Goal: Information Seeking & Learning: Learn about a topic

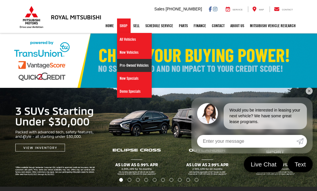
click at [135, 65] on link "Pre-Owned Vehicles" at bounding box center [134, 65] width 35 height 13
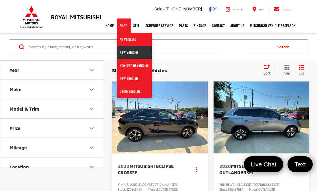
click at [123, 52] on link "New Vehicles" at bounding box center [134, 52] width 35 height 13
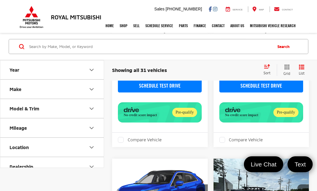
scroll to position [536, 0]
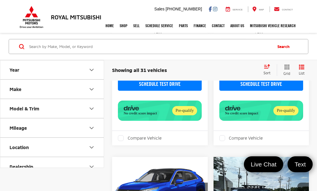
click at [38, 47] on input "Search by Make, Model, or Keyword" at bounding box center [151, 47] width 244 height 14
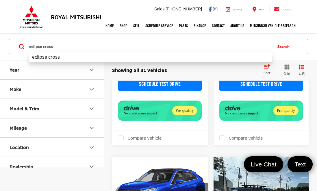
type input "eclipse cross"
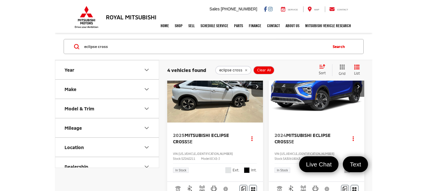
scroll to position [43, 0]
